Goal: Task Accomplishment & Management: Manage account settings

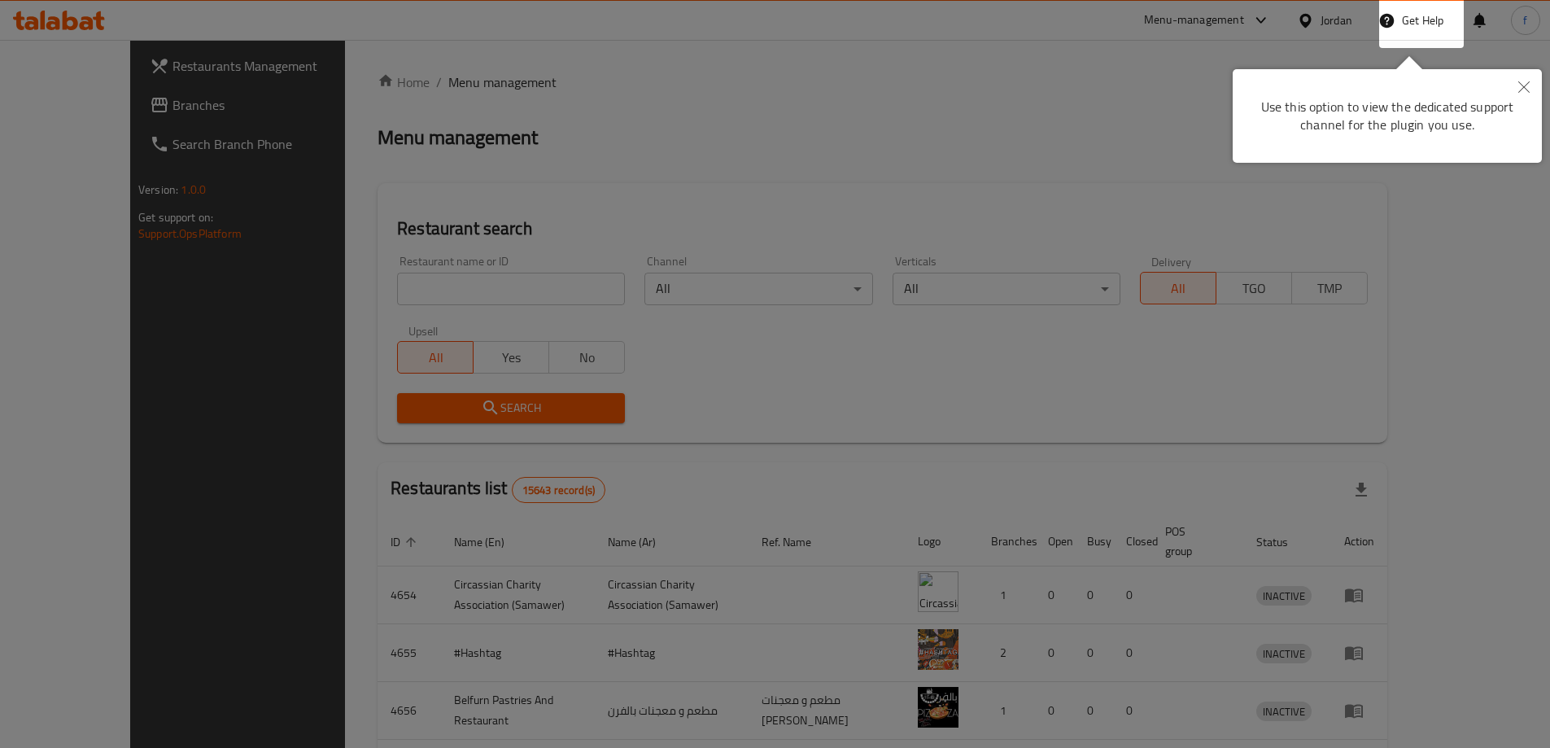
click at [677, 76] on div at bounding box center [775, 374] width 1550 height 748
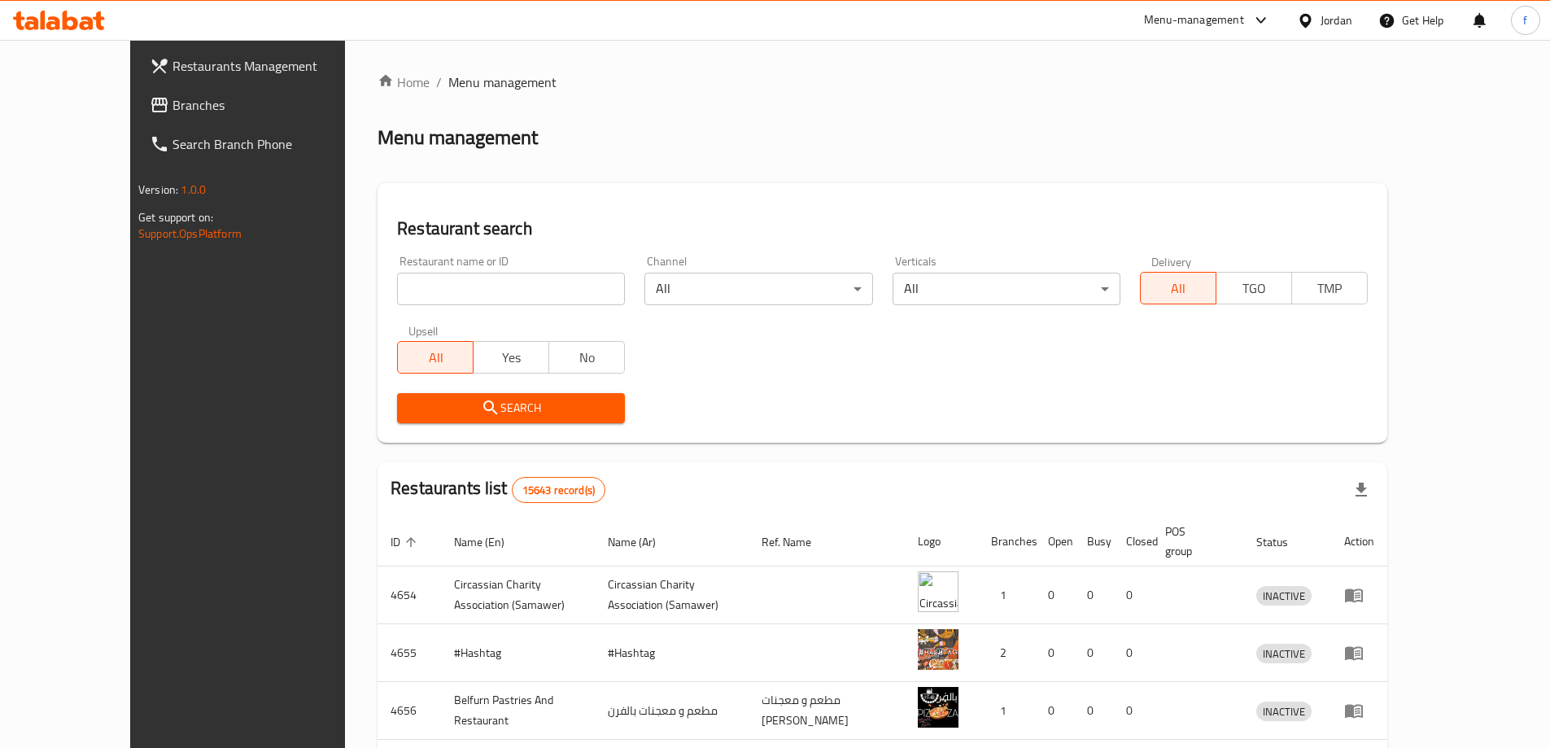
click at [1303, 24] on icon at bounding box center [1304, 20] width 11 height 14
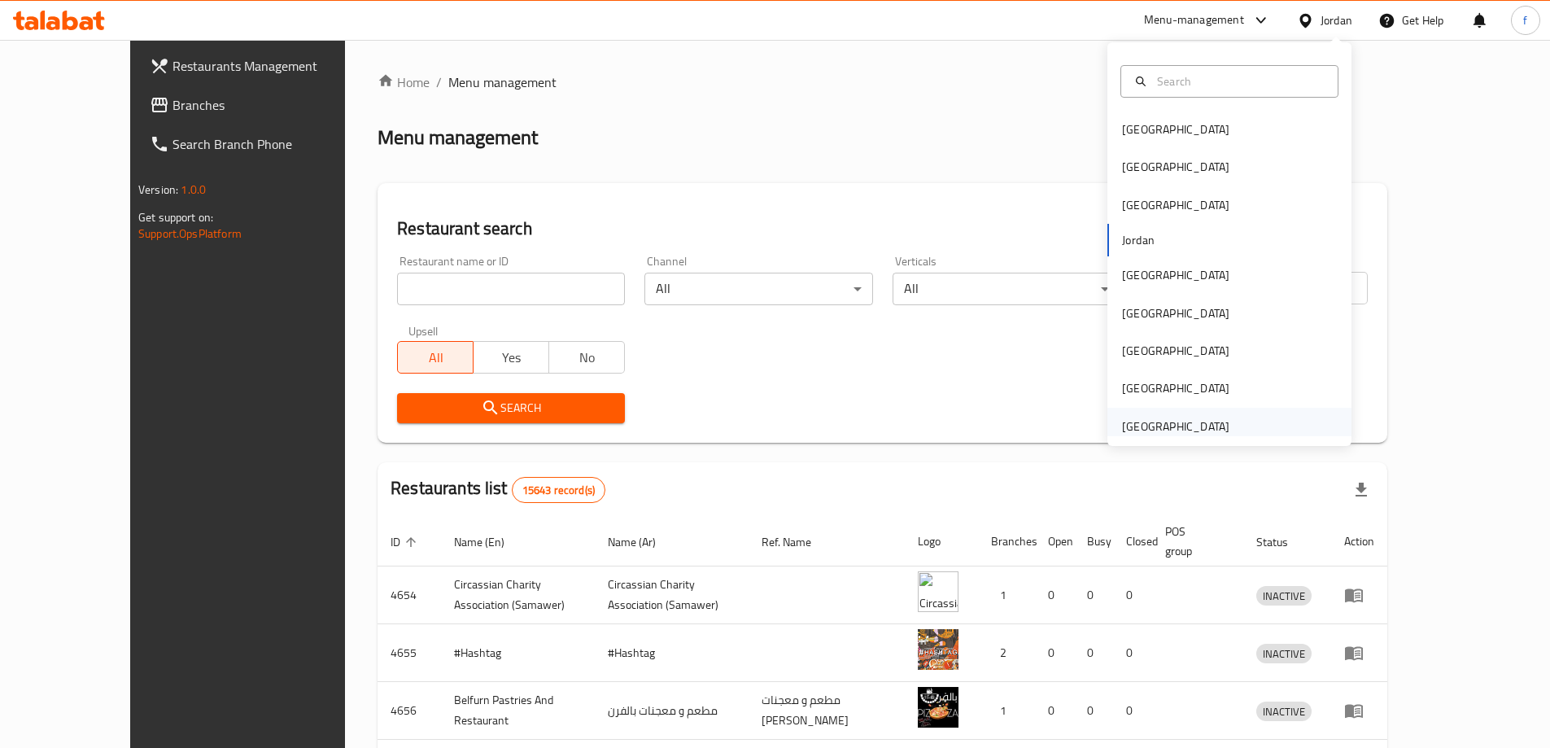
click at [1202, 425] on div "[GEOGRAPHIC_DATA]" at bounding box center [1175, 426] width 107 height 18
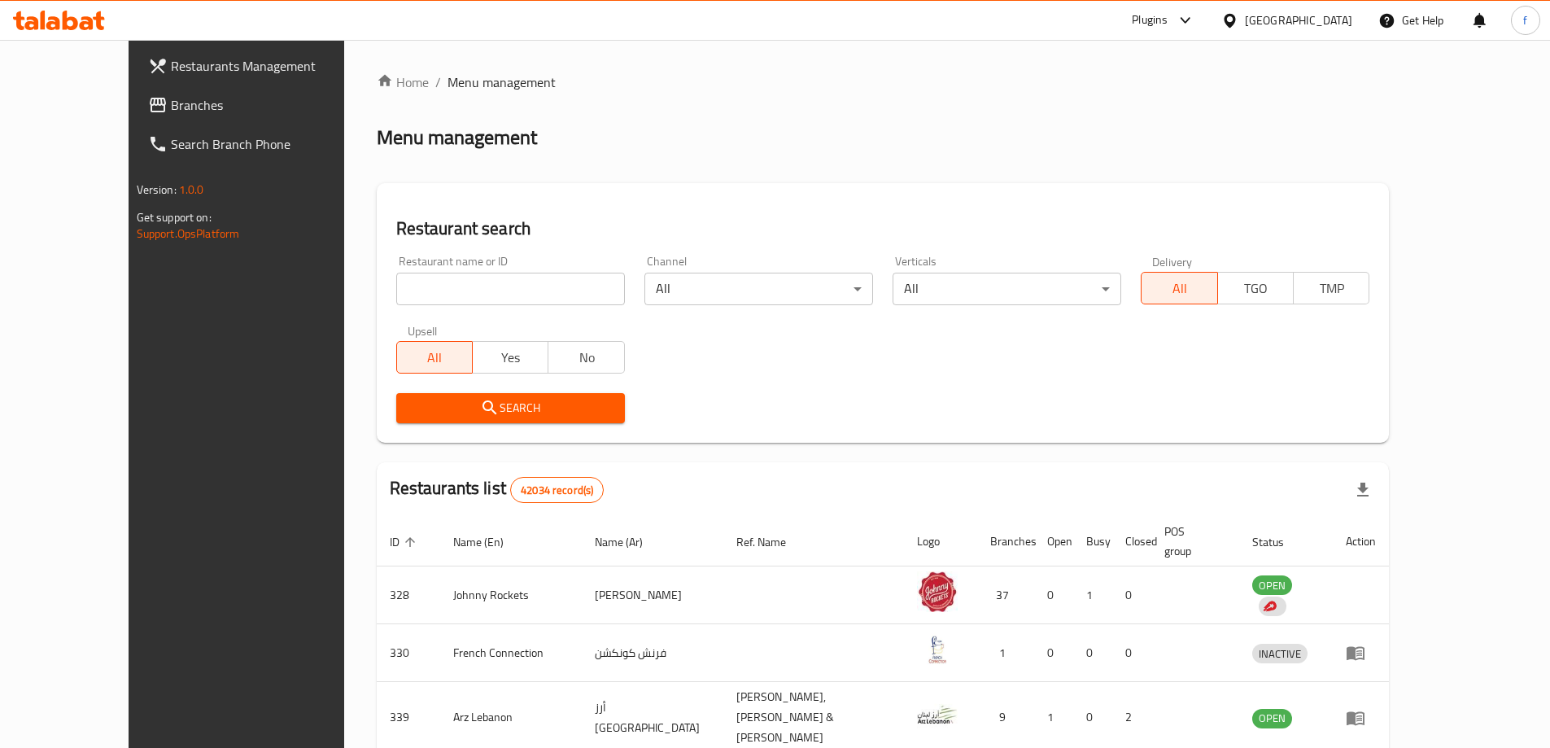
click at [171, 101] on span "Branches" at bounding box center [272, 105] width 203 height 20
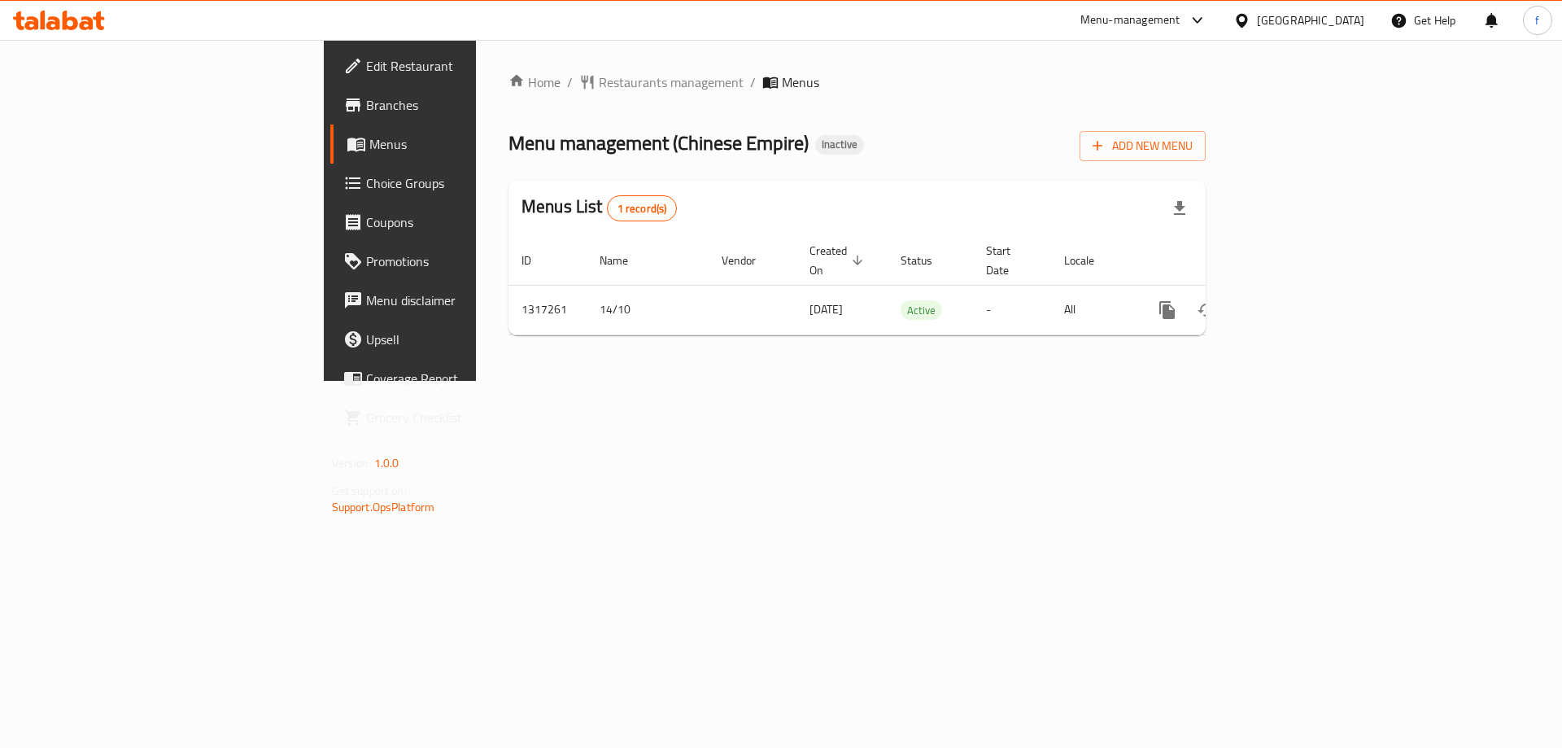
click at [330, 117] on link "Branches" at bounding box center [457, 104] width 255 height 39
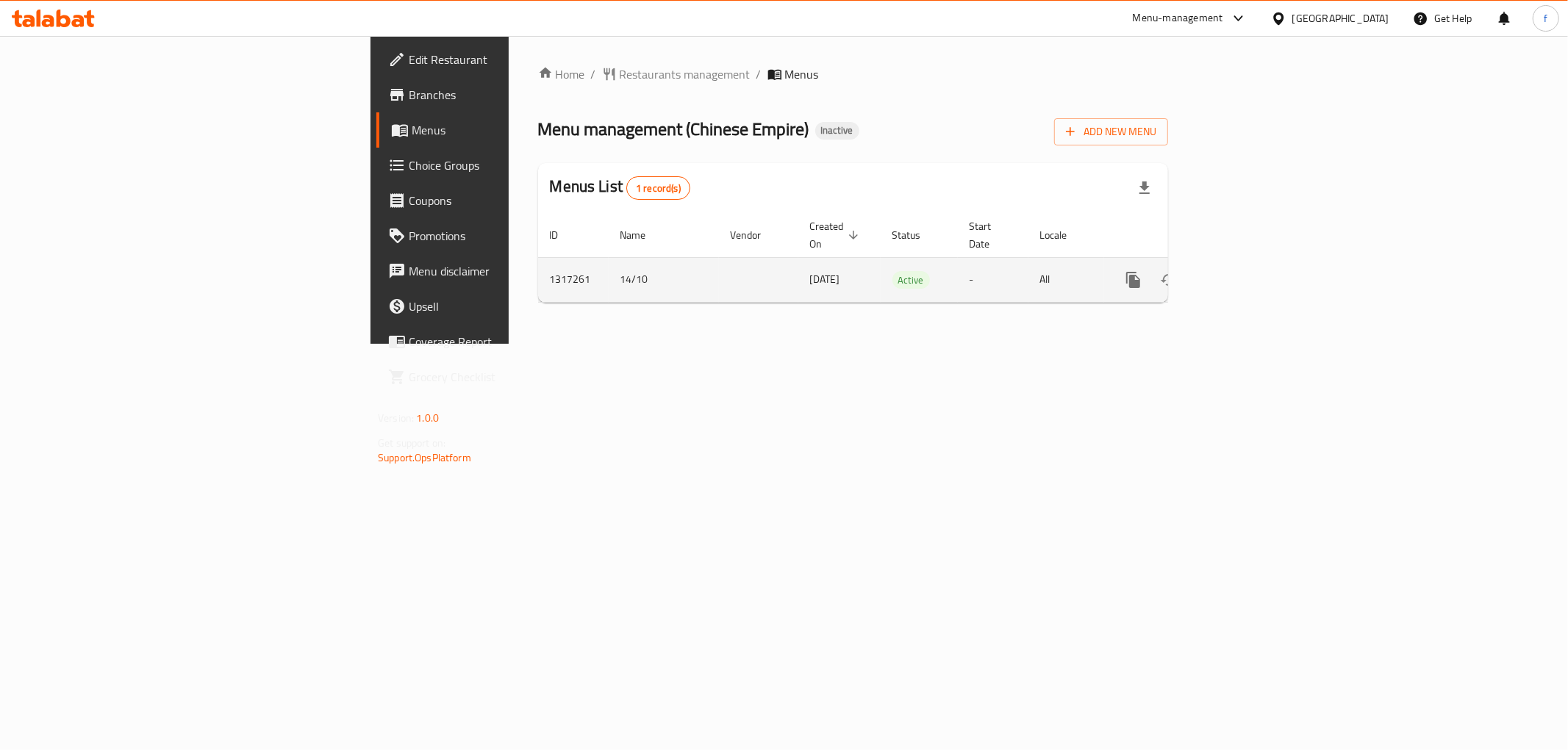
click at [1248, 271] on icon "enhanced table" at bounding box center [1240, 280] width 18 height 18
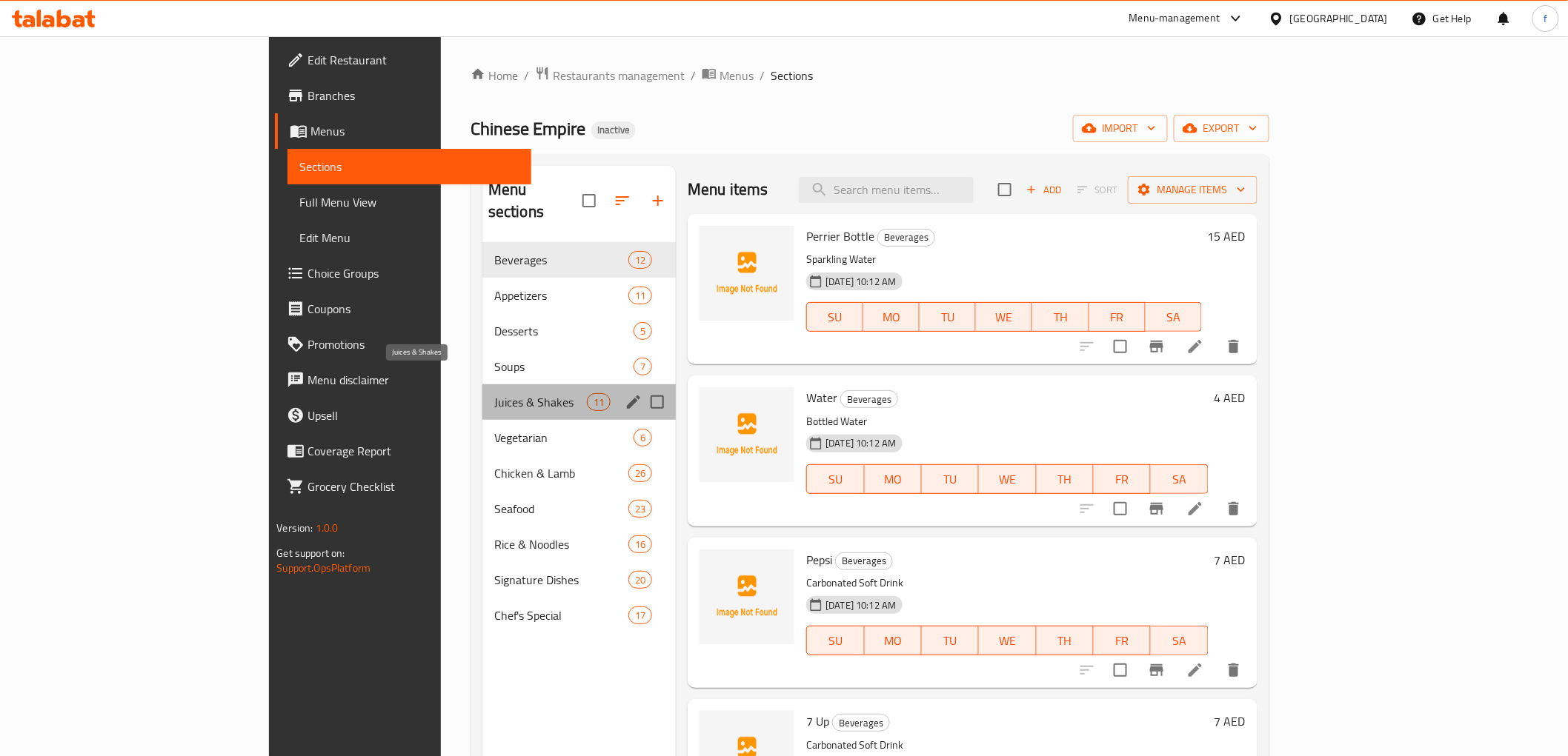
click at [495, 393] on span "Juices & Shakes" at bounding box center [541, 403] width 93 height 18
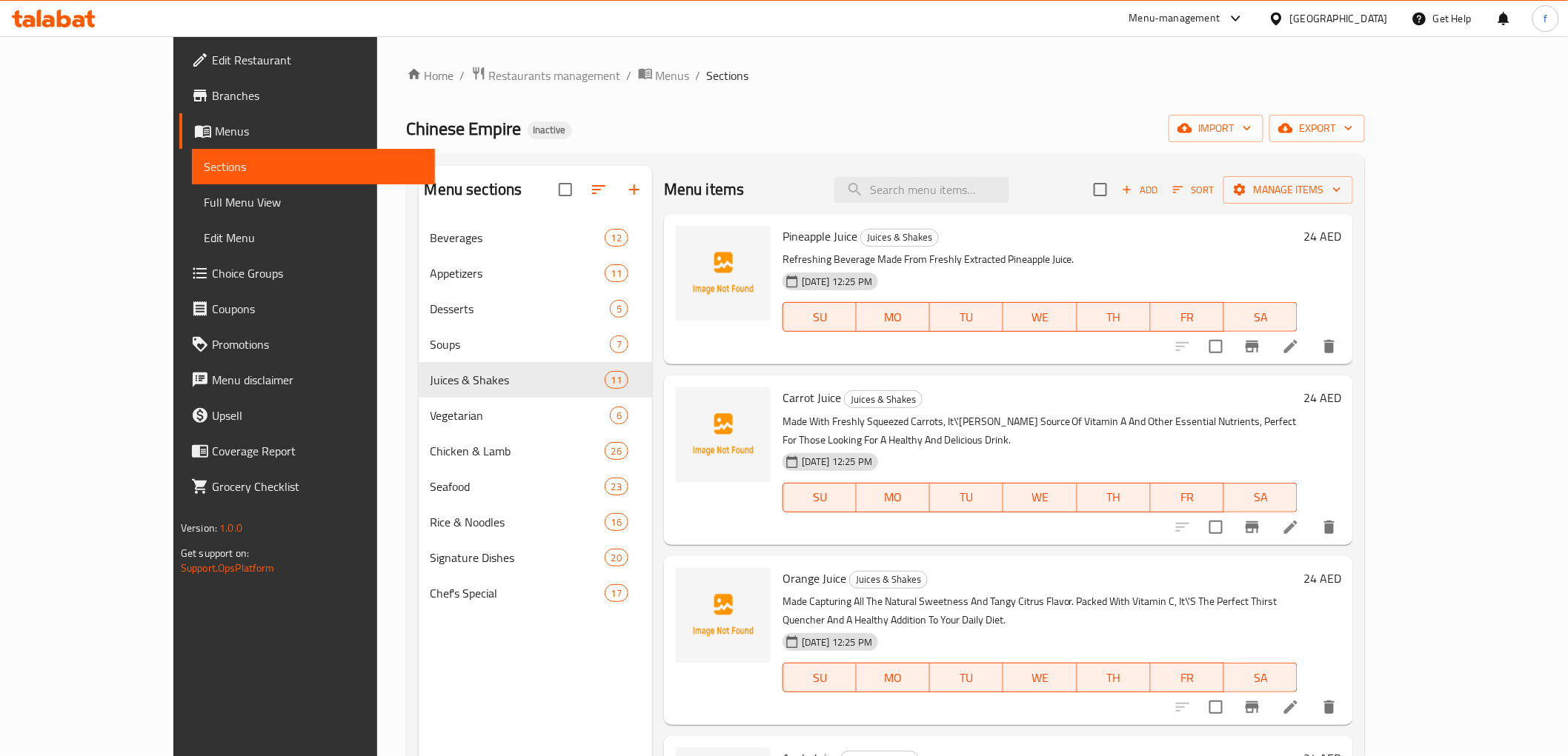
click at [212, 93] on span "Branches" at bounding box center [318, 96] width 211 height 18
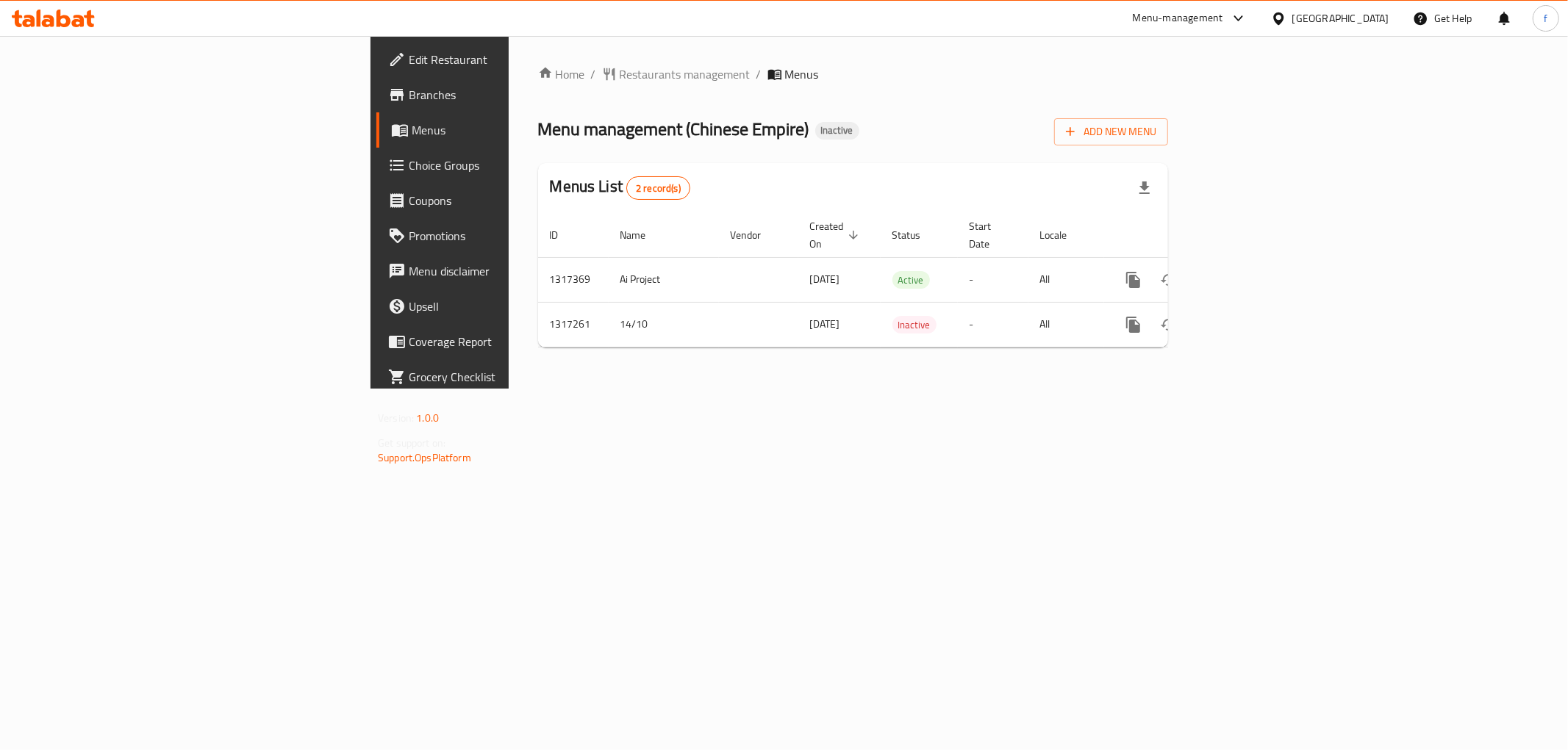
click at [408, 103] on span "Branches" at bounding box center [514, 95] width 211 height 18
